Goal: Task Accomplishment & Management: Use online tool/utility

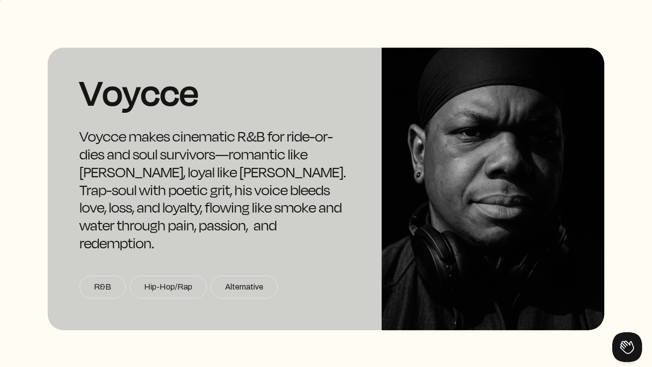
scroll to position [6, 0]
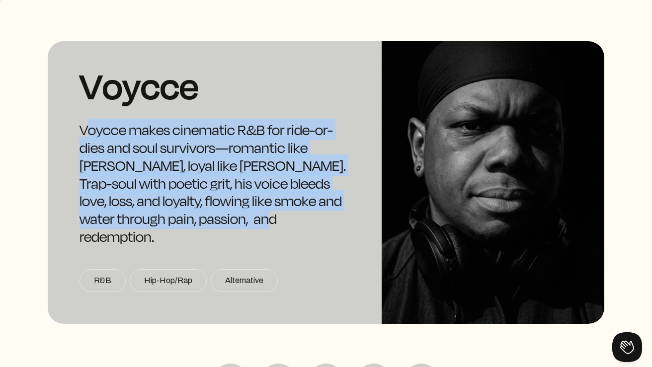
drag, startPoint x: 83, startPoint y: 129, endPoint x: 275, endPoint y: 216, distance: 210.6
click at [275, 216] on div "Voycce makes cinematic R&B for ride-or-dies and soul survivors—romantic like [P…" at bounding box center [214, 183] width 270 height 125
copy div "Voycce makes cinematic R&B for ride-or-dies and soul survivors—romantic like [P…"
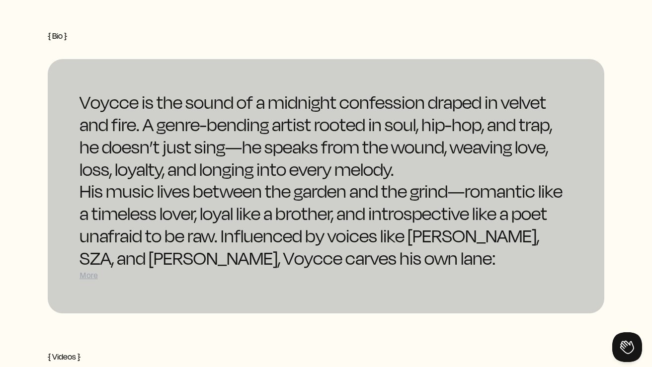
scroll to position [1228, 0]
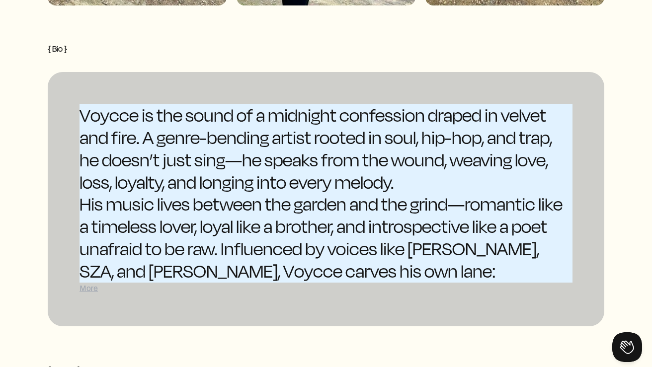
drag, startPoint x: 80, startPoint y: 89, endPoint x: 535, endPoint y: 211, distance: 470.9
click at [535, 211] on div "Voycce is the sound of a midnight confession draped in velvet and fire. A genre…" at bounding box center [325, 204] width 493 height 200
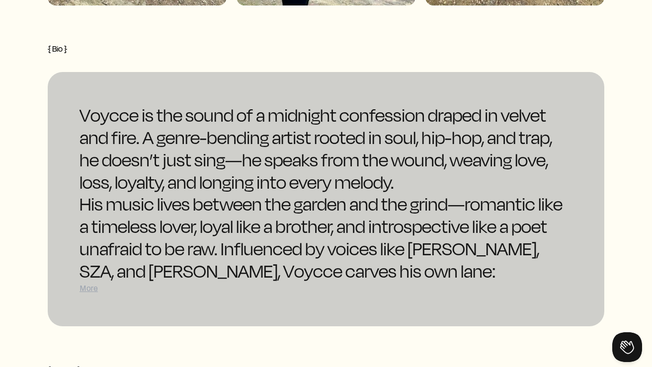
click at [97, 259] on div "His music lives between the garden and the grind—romantic like a timeless lover…" at bounding box center [325, 248] width 493 height 111
click at [95, 283] on div "More" at bounding box center [325, 289] width 493 height 12
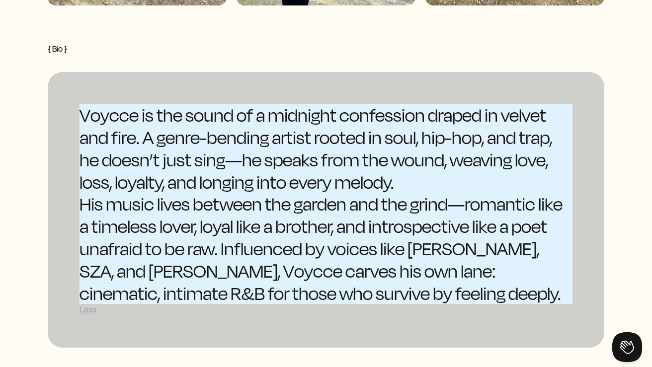
drag, startPoint x: 80, startPoint y: 89, endPoint x: 403, endPoint y: 251, distance: 361.3
click at [403, 251] on div "Voycce is the sound of a midnight confession draped in velvet and fire. A genre…" at bounding box center [325, 204] width 493 height 200
click at [408, 262] on div "His music lives between the garden and the grind—romantic like a timeless lover…" at bounding box center [325, 248] width 493 height 111
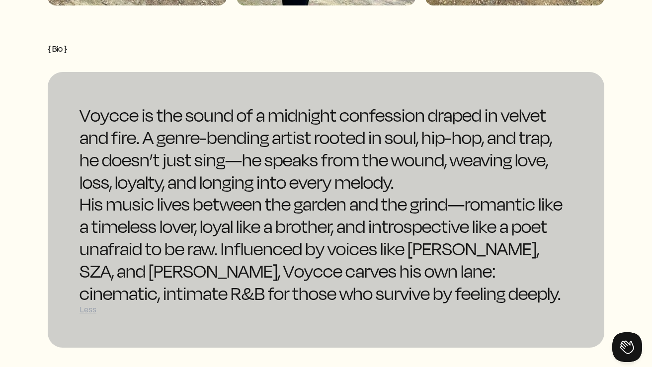
click at [411, 268] on div "His music lives between the garden and the grind—romantic like a timeless lover…" at bounding box center [325, 248] width 493 height 111
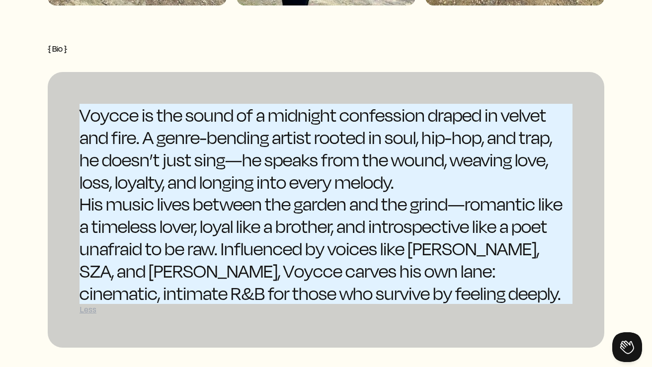
drag, startPoint x: 407, startPoint y: 268, endPoint x: 88, endPoint y: 90, distance: 365.2
click at [88, 104] on div "Voycce is the sound of a midnight confession draped in velvet and fire. A genre…" at bounding box center [325, 204] width 493 height 200
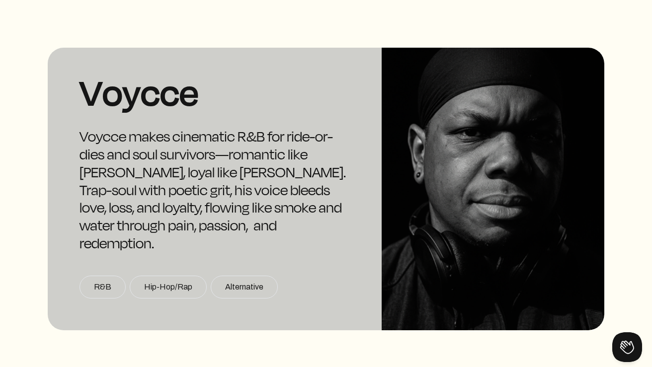
scroll to position [0, 0]
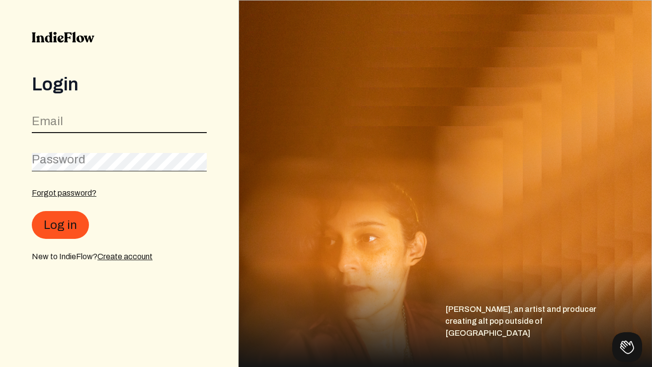
type input "[EMAIL_ADDRESS][DOMAIN_NAME]"
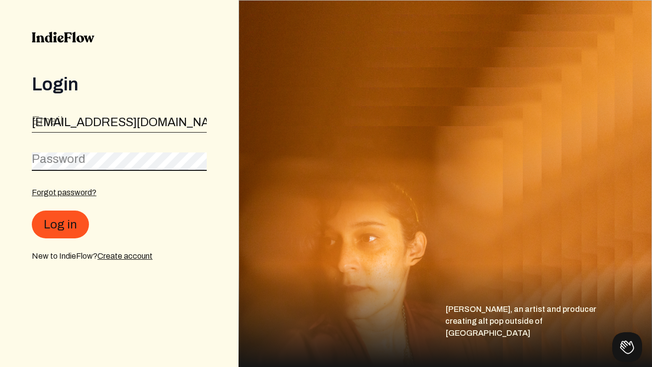
click at [59, 225] on button "Log in" at bounding box center [60, 225] width 57 height 28
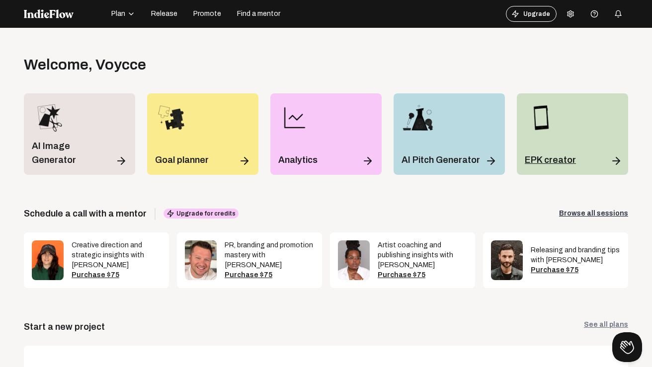
click at [558, 156] on p "EPK creator" at bounding box center [550, 160] width 51 height 14
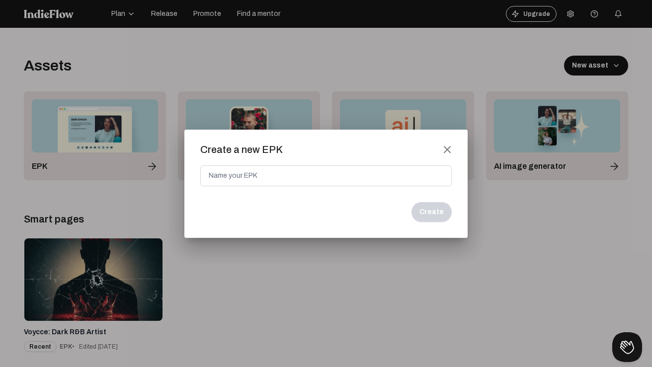
click at [450, 143] on div "Create a new EPK close" at bounding box center [325, 154] width 251 height 24
click at [446, 147] on mat-icon "close" at bounding box center [447, 149] width 9 height 9
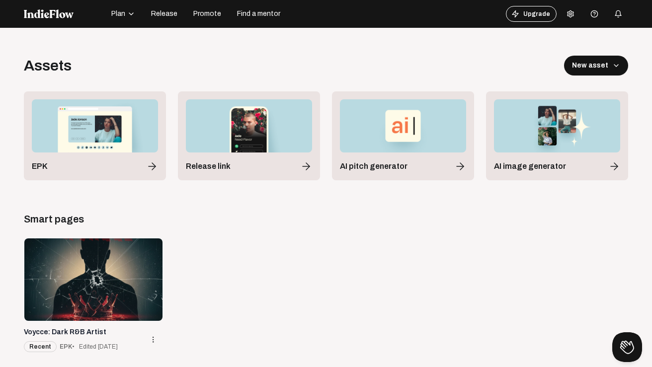
click at [110, 283] on div at bounding box center [93, 279] width 138 height 82
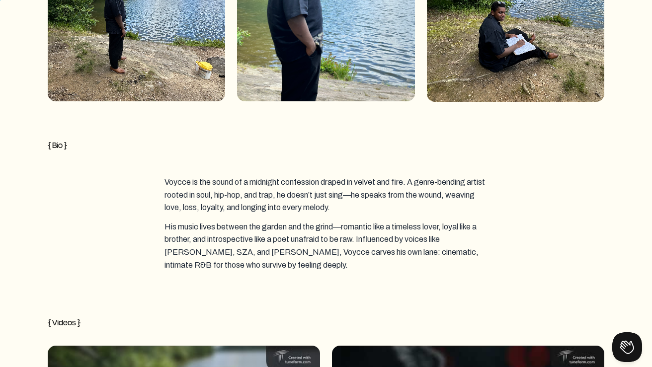
scroll to position [1128, 0]
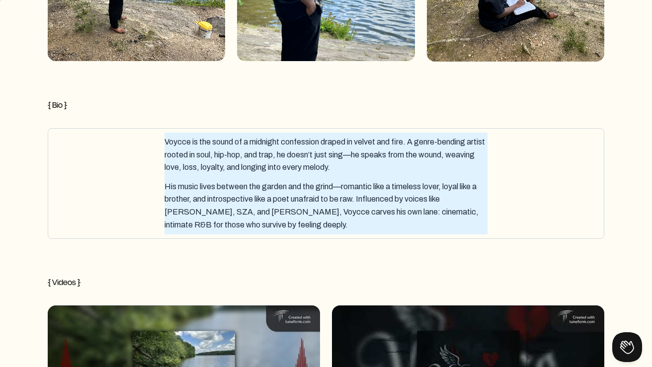
drag, startPoint x: 164, startPoint y: 139, endPoint x: 283, endPoint y: 220, distance: 143.3
click at [283, 220] on div "Voycce is the sound of a midnight confession draped in velvet and fire. A genre…" at bounding box center [325, 184] width 547 height 102
drag, startPoint x: 252, startPoint y: 226, endPoint x: 160, endPoint y: 148, distance: 120.5
click at [160, 148] on div "Voycce is the sound of a midnight confession draped in velvet and fire. A genre…" at bounding box center [325, 184] width 547 height 102
drag, startPoint x: 266, startPoint y: 224, endPoint x: 168, endPoint y: 139, distance: 129.9
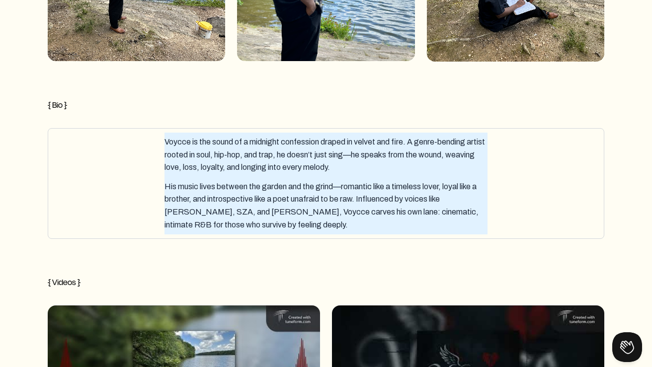
click at [168, 139] on div "Voycce is the sound of a midnight confession draped in velvet and fire. A genre…" at bounding box center [325, 184] width 547 height 102
drag, startPoint x: 277, startPoint y: 222, endPoint x: 163, endPoint y: 146, distance: 136.4
click at [163, 146] on div "Voycce is the sound of a midnight confession draped in velvet and fire. A genre…" at bounding box center [325, 184] width 547 height 102
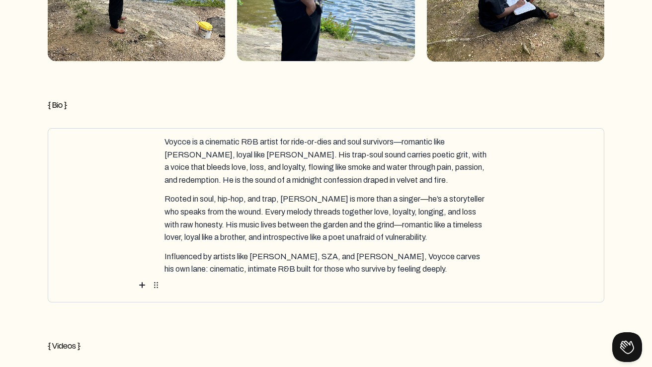
click at [311, 314] on div "{ Tracks } 1 play_arrow_filled VOYCCE- HALLOW.mp3 3:13 delete drag 2 play_arrow…" at bounding box center [326, 210] width 556 height 2063
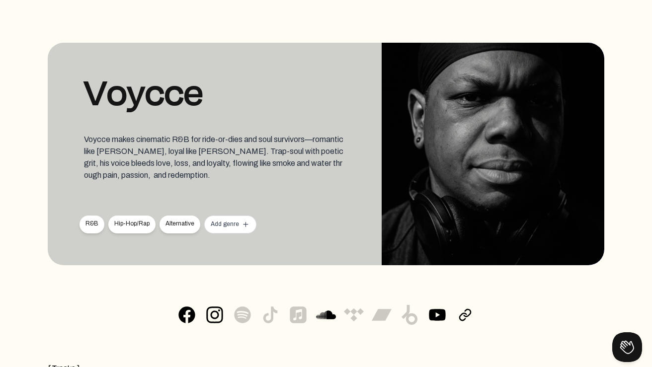
scroll to position [35, 0]
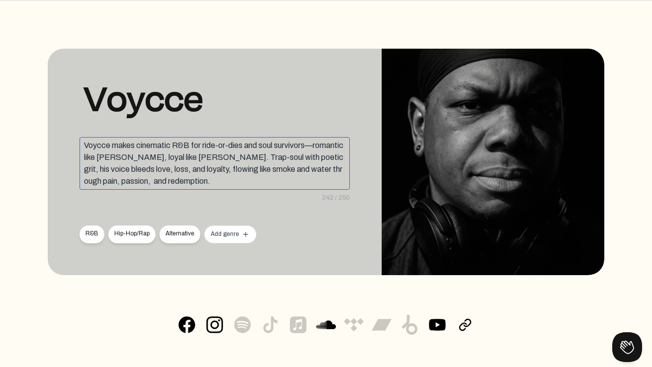
drag, startPoint x: 149, startPoint y: 178, endPoint x: 83, endPoint y: 146, distance: 73.1
click at [83, 146] on div "Voycce makes cinematic R&B for ride-or-dies and soul survivors—romantic like [P…" at bounding box center [214, 163] width 270 height 53
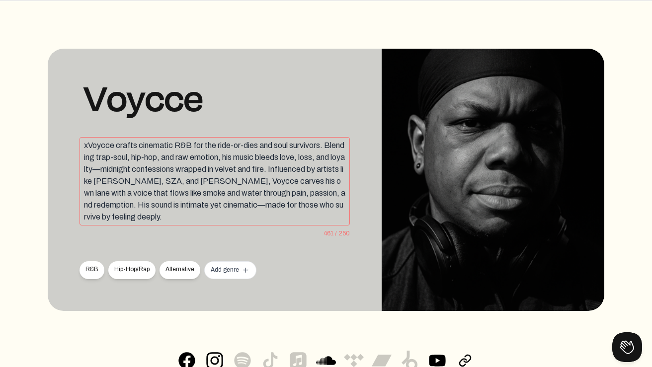
drag, startPoint x: 135, startPoint y: 216, endPoint x: 57, endPoint y: 144, distance: 105.8
click at [57, 144] on div "Voycce xVoycce crafts cinematic R&B for the ride-or-dies and soul survivors. Bl…" at bounding box center [215, 180] width 334 height 262
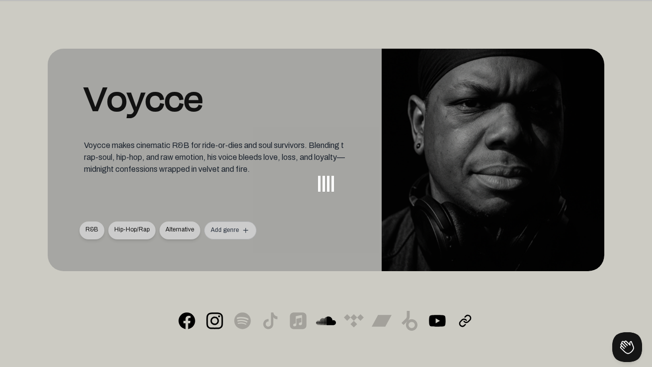
click at [303, 217] on body "Back Pick colors details Preview Send Proposal Voycce Voycce makes cinematic R&…" at bounding box center [326, 148] width 652 height 367
